Goal: Task Accomplishment & Management: Manage account settings

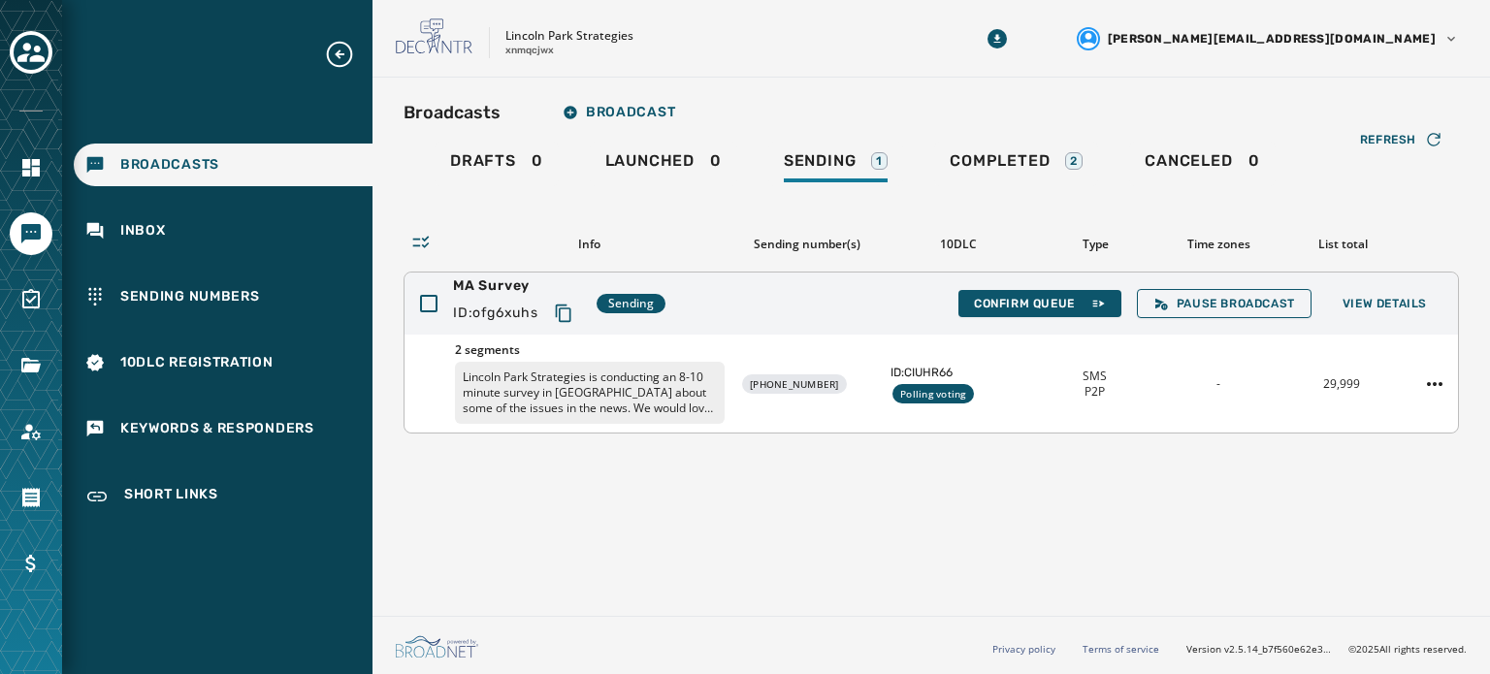
click at [950, 375] on span "ID: CIUHR66" at bounding box center [958, 373] width 135 height 16
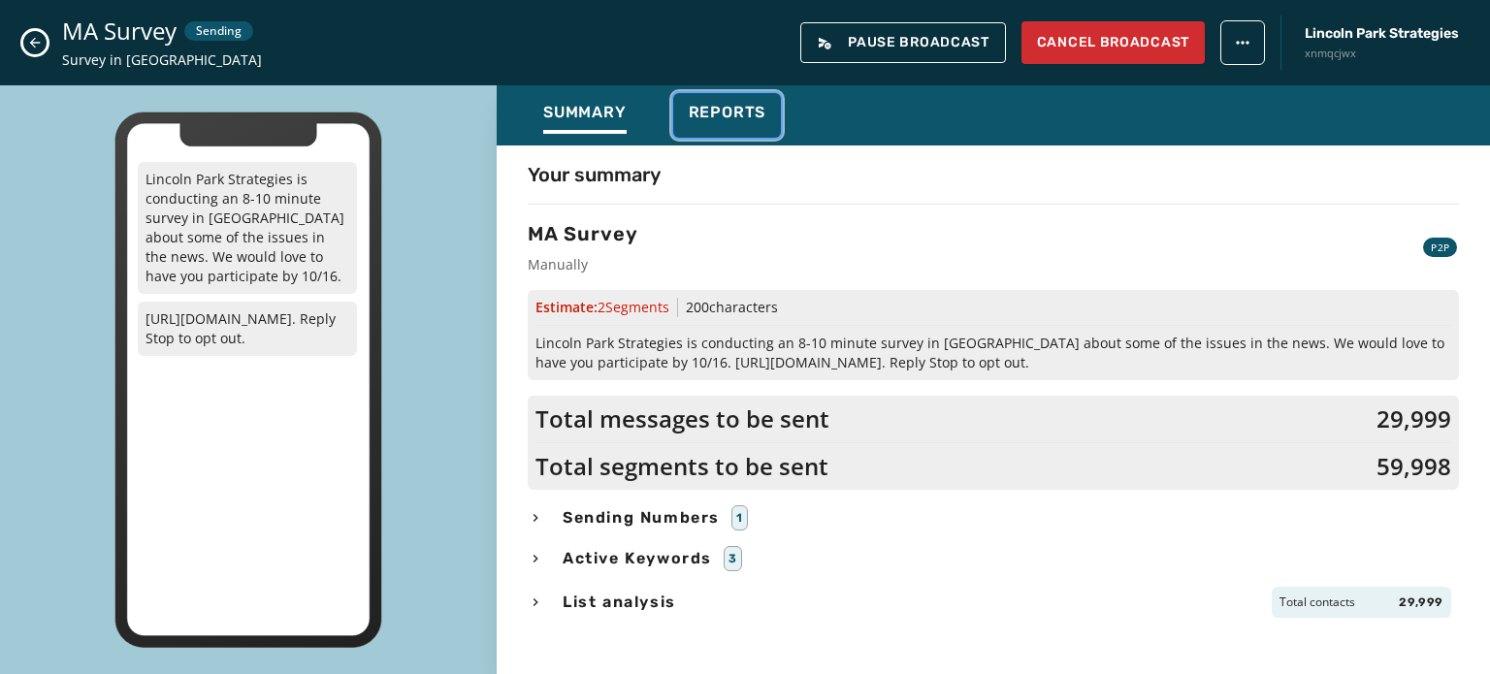
click at [739, 101] on button "Reports" at bounding box center [727, 115] width 109 height 45
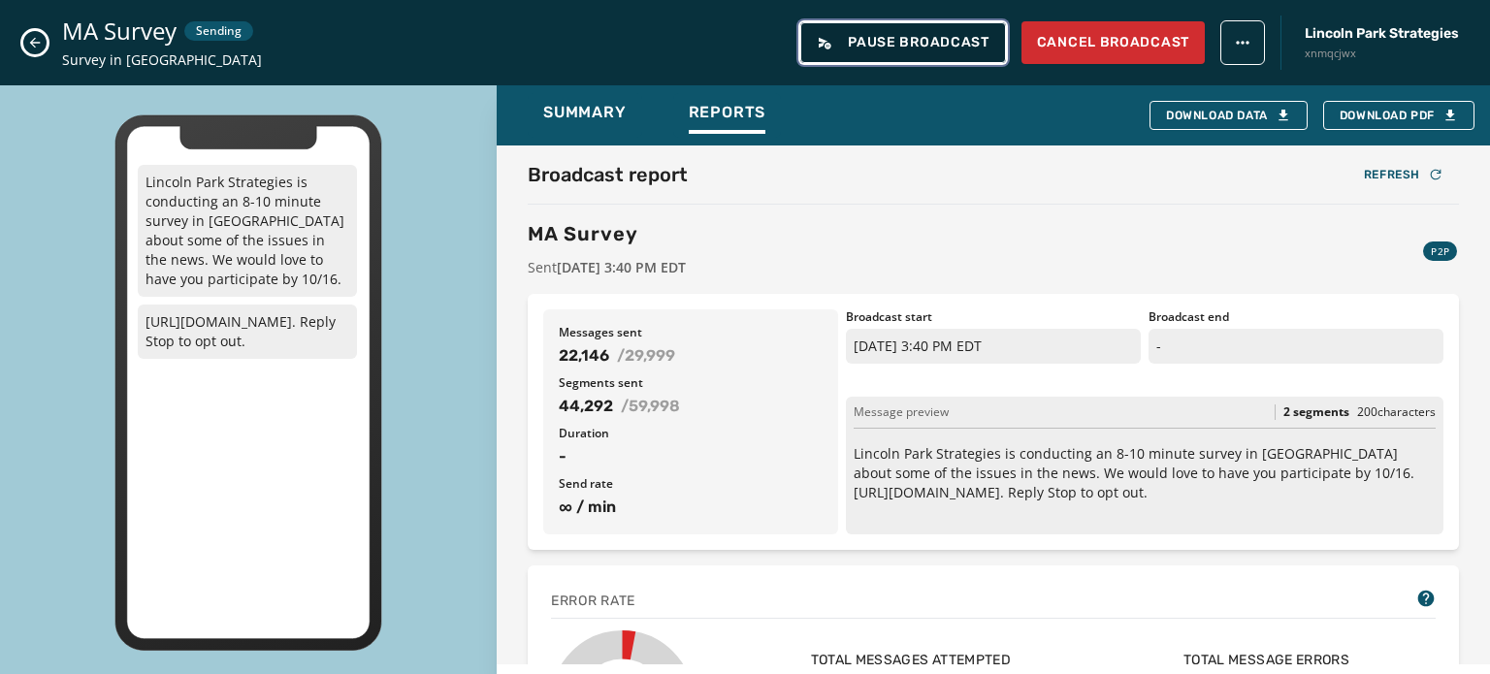
click at [931, 54] on button "Pause Broadcast" at bounding box center [903, 42] width 206 height 41
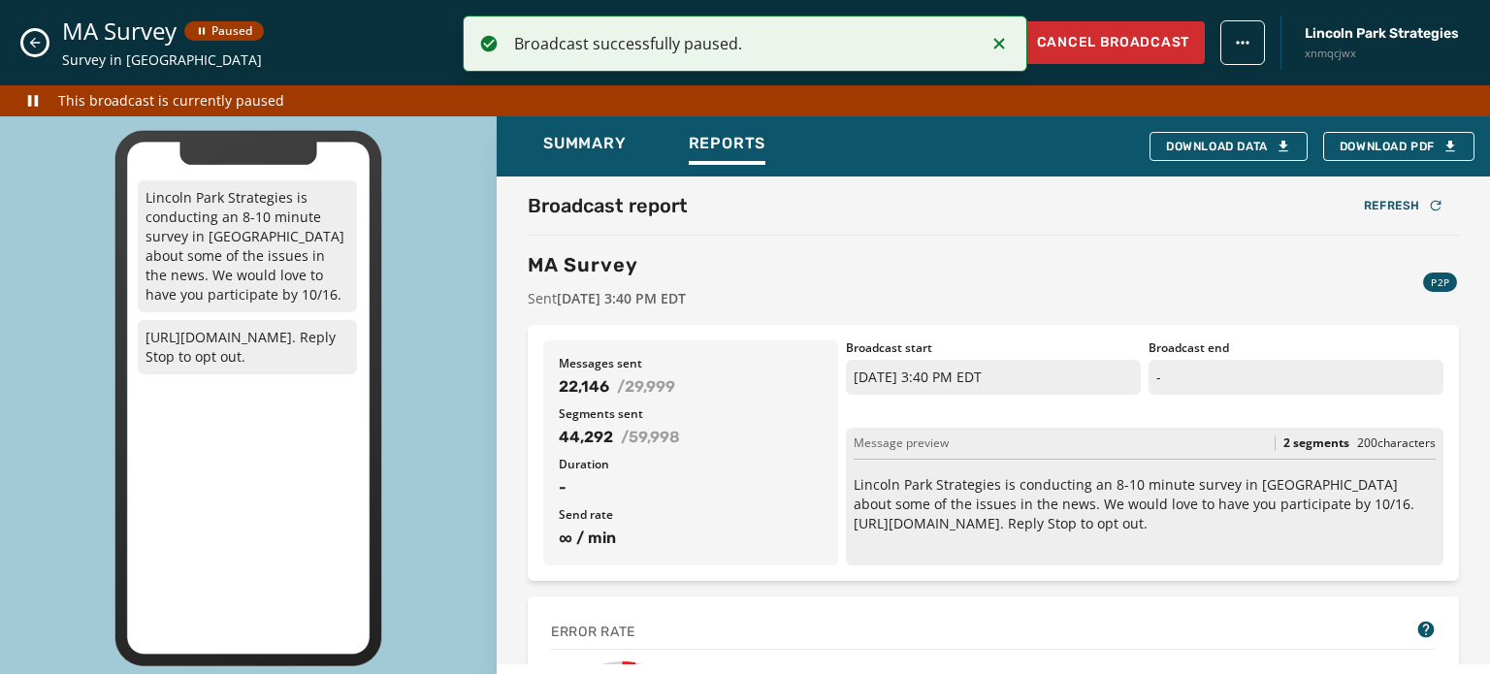
click at [997, 46] on icon "Notifications (F8)" at bounding box center [1000, 43] width 11 height 11
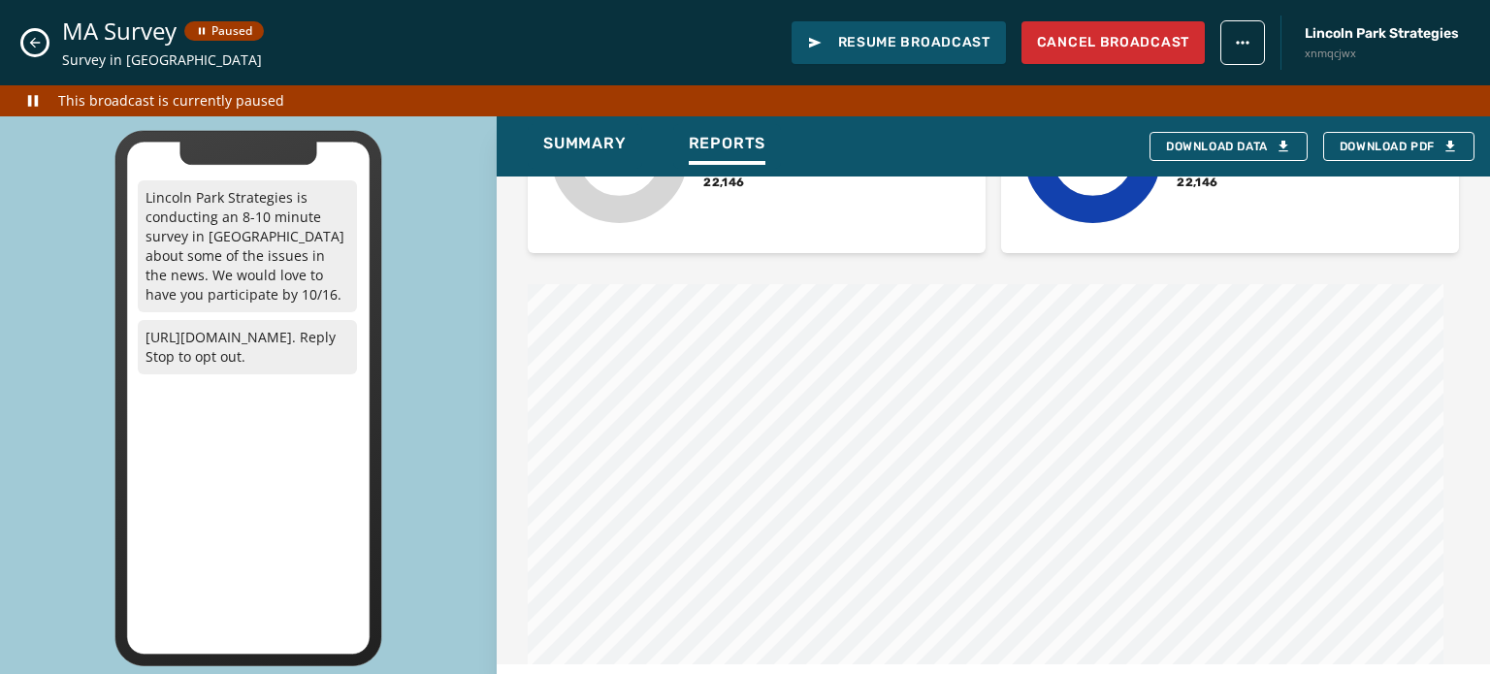
scroll to position [1077, 0]
